Goal: Information Seeking & Learning: Learn about a topic

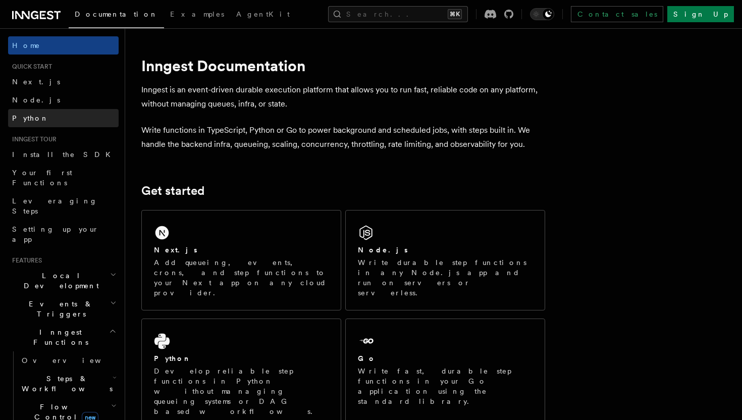
click at [53, 118] on link "Python" at bounding box center [63, 118] width 111 height 18
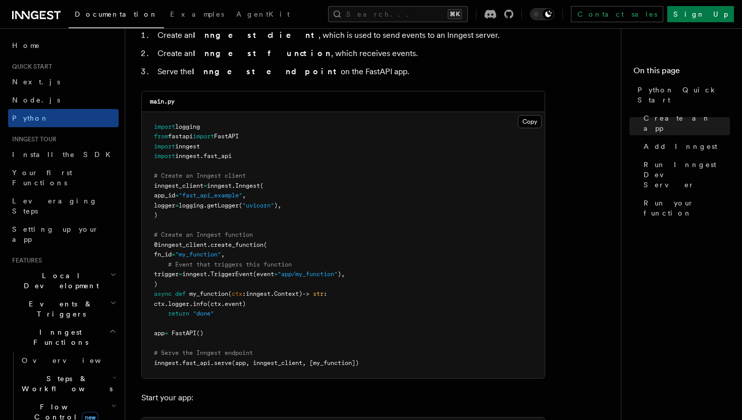
scroll to position [664, 0]
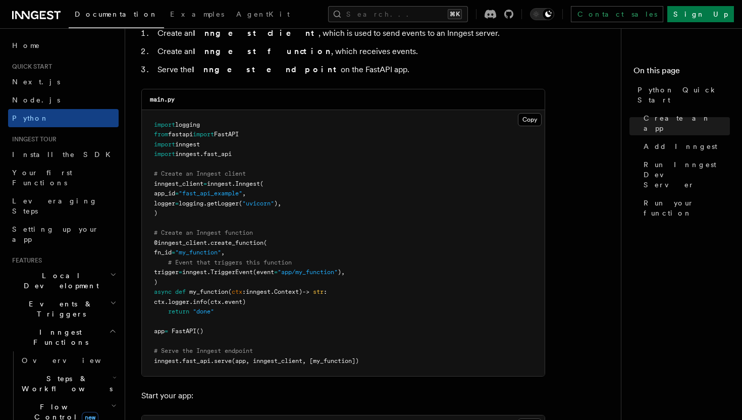
click at [231, 242] on span "create_function" at bounding box center [237, 242] width 53 height 7
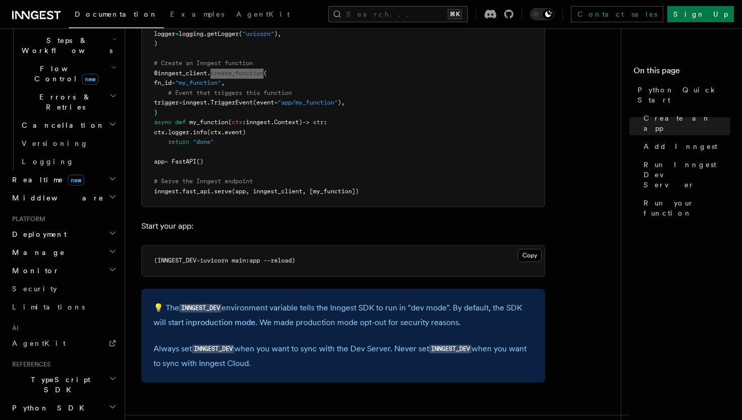
scroll to position [339, 0]
click at [47, 402] on span "Python SDK" at bounding box center [49, 407] width 82 height 10
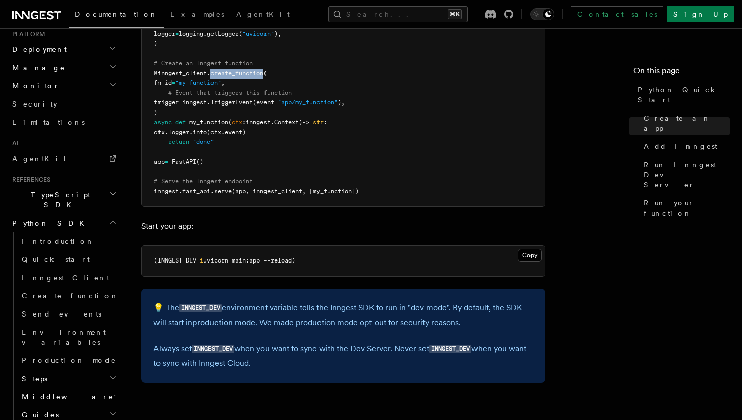
scroll to position [532, 0]
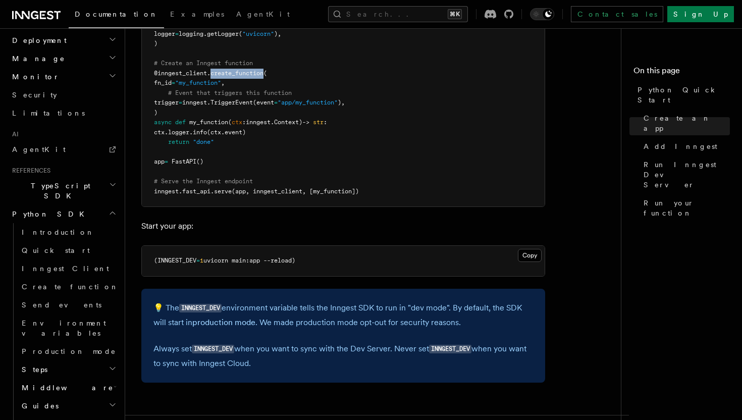
click at [58, 415] on h2 "Migrations" at bounding box center [68, 424] width 101 height 18
click at [58, 397] on h2 "Guides" at bounding box center [68, 406] width 101 height 18
click at [57, 379] on h2 "Middleware" at bounding box center [68, 388] width 101 height 18
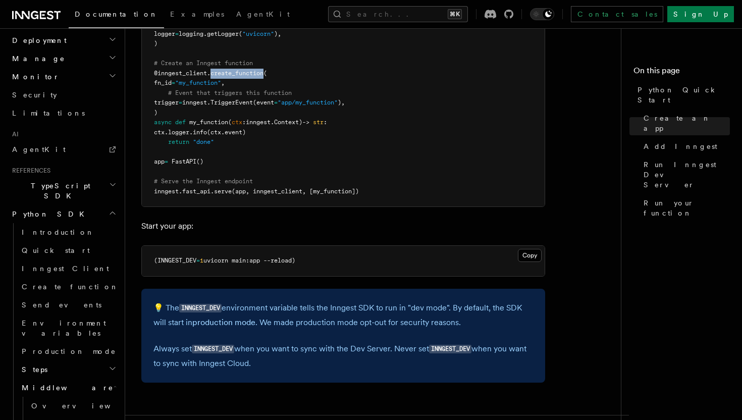
click at [57, 379] on h2 "Middleware" at bounding box center [68, 388] width 101 height 18
click at [54, 361] on h2 "Steps" at bounding box center [68, 370] width 101 height 18
click at [53, 246] on span "Quick start" at bounding box center [56, 250] width 68 height 8
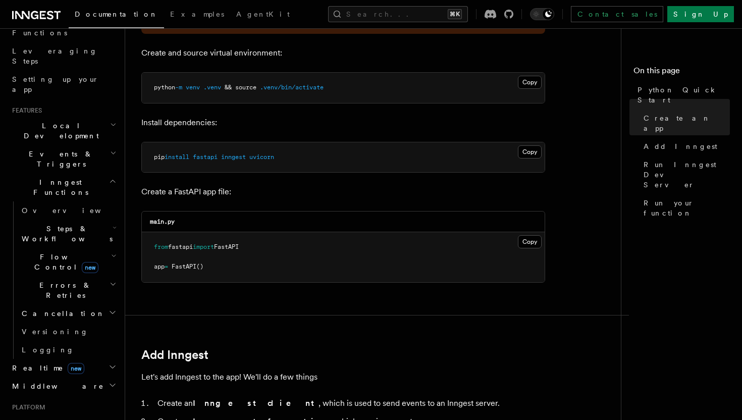
scroll to position [141, 0]
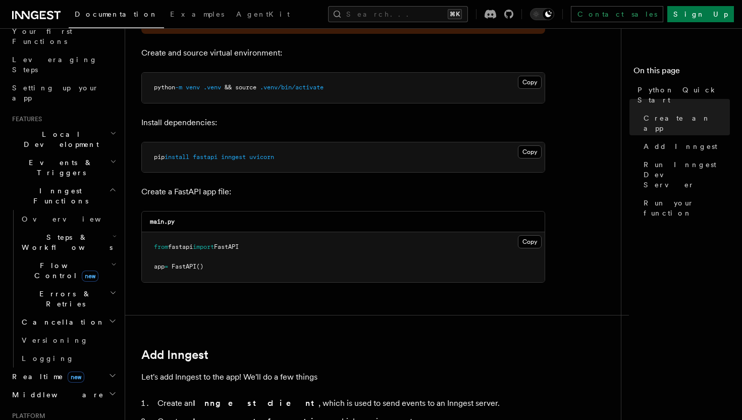
click at [54, 232] on span "Steps & Workflows" at bounding box center [65, 242] width 95 height 20
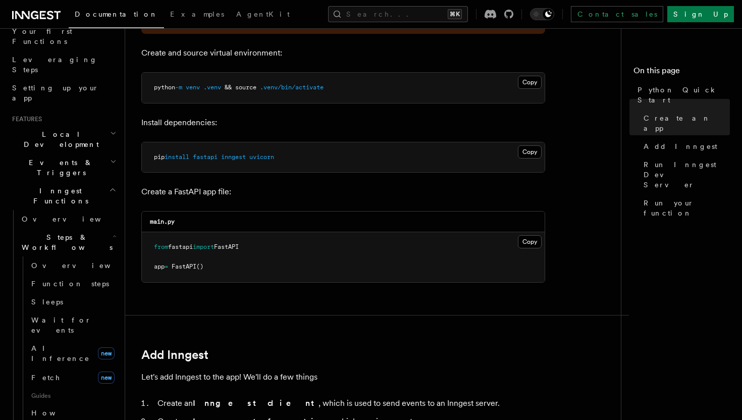
click at [54, 232] on span "Steps & Workflows" at bounding box center [65, 242] width 95 height 20
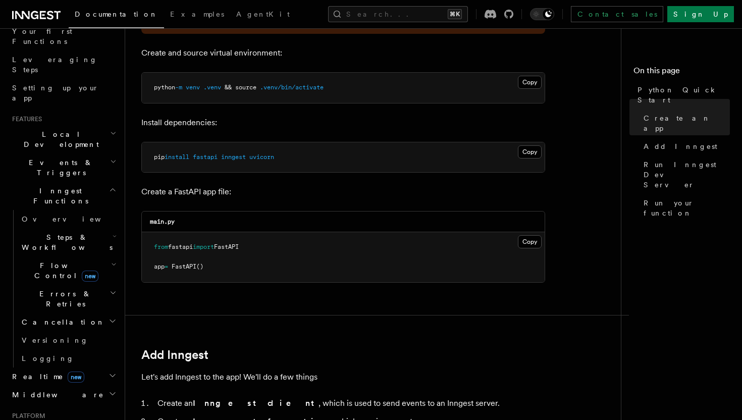
click at [105, 256] on h2 "Flow Control new" at bounding box center [68, 270] width 101 height 28
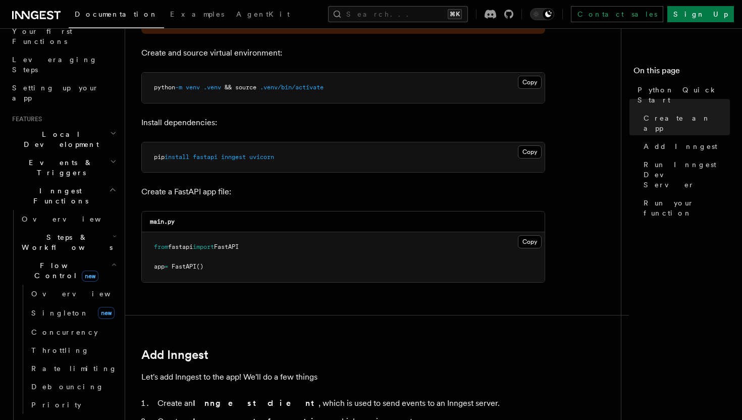
click at [105, 256] on h2 "Flow Control new" at bounding box center [68, 270] width 101 height 28
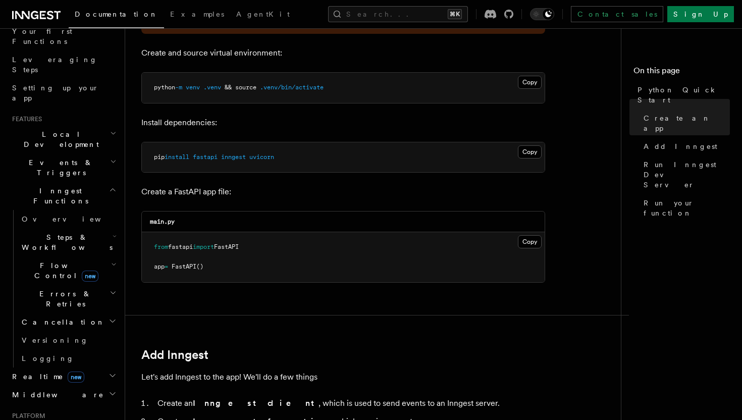
click at [92, 285] on h2 "Errors & Retries" at bounding box center [68, 299] width 101 height 28
click at [86, 125] on h2 "Local Development" at bounding box center [63, 139] width 111 height 28
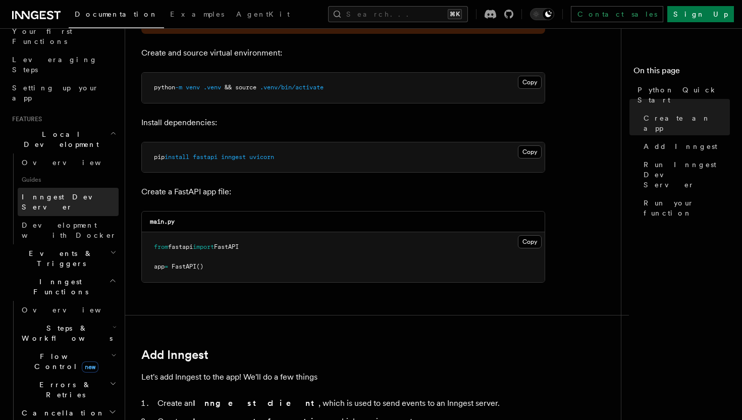
click at [69, 193] on span "Inngest Dev Server" at bounding box center [65, 202] width 86 height 18
